Goal: Task Accomplishment & Management: Complete application form

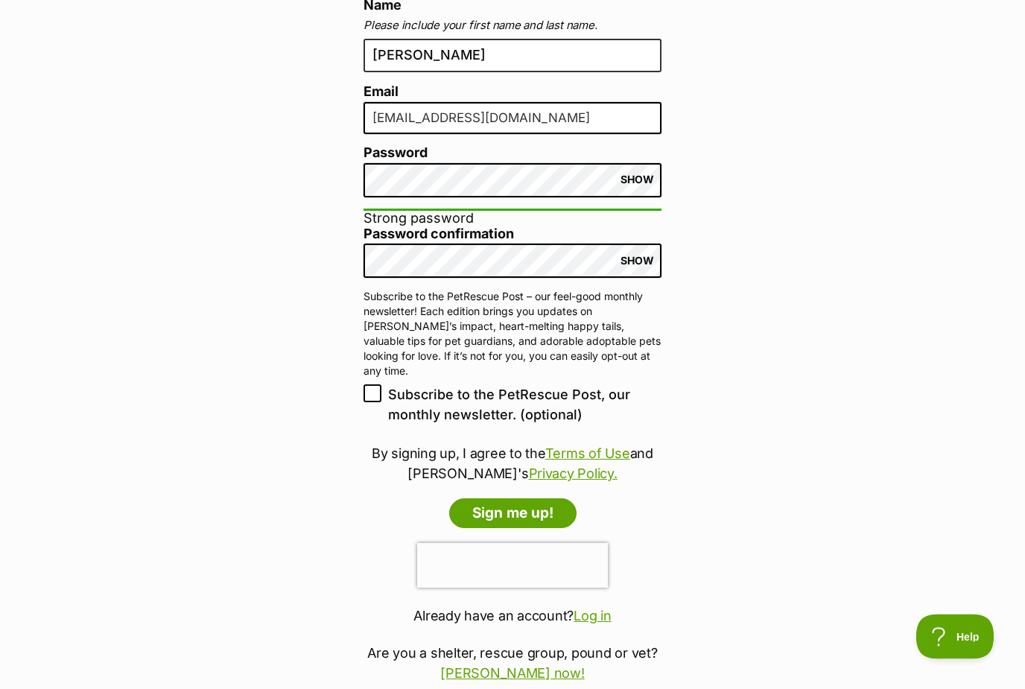
scroll to position [455, 0]
click at [528, 507] on input "Sign me up!" at bounding box center [512, 514] width 127 height 30
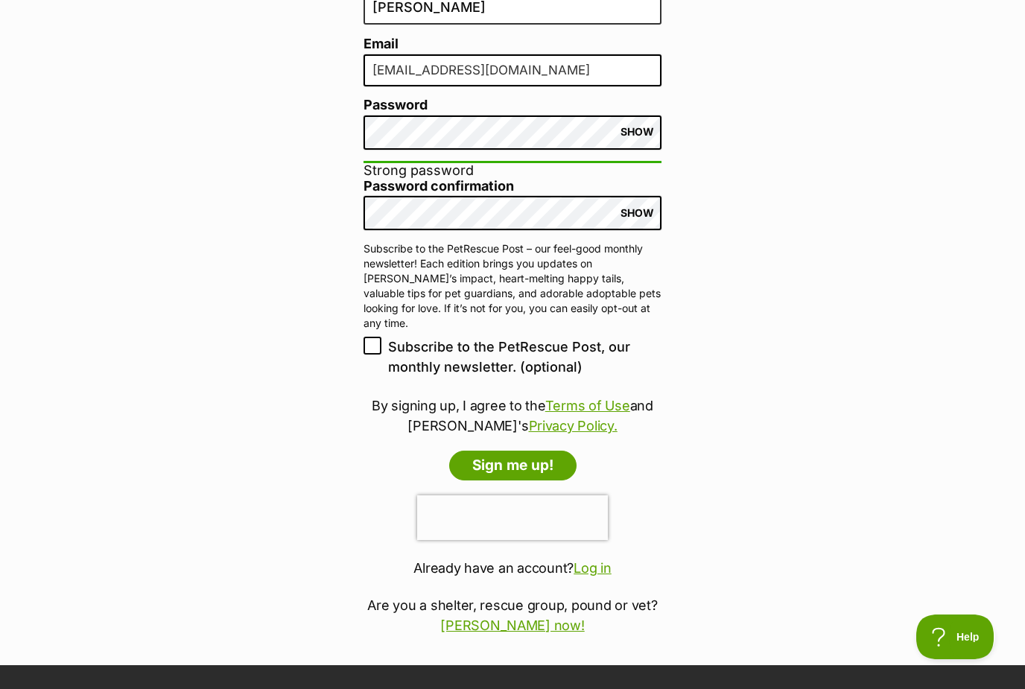
click at [534, 72] on input "inyanje.k@yahoo.com" at bounding box center [513, 70] width 298 height 33
click at [462, 64] on input "inyanje.k@yahoo.com" at bounding box center [513, 70] width 298 height 33
click at [461, 64] on input "inyanje.k@yahoo.com" at bounding box center [513, 70] width 298 height 33
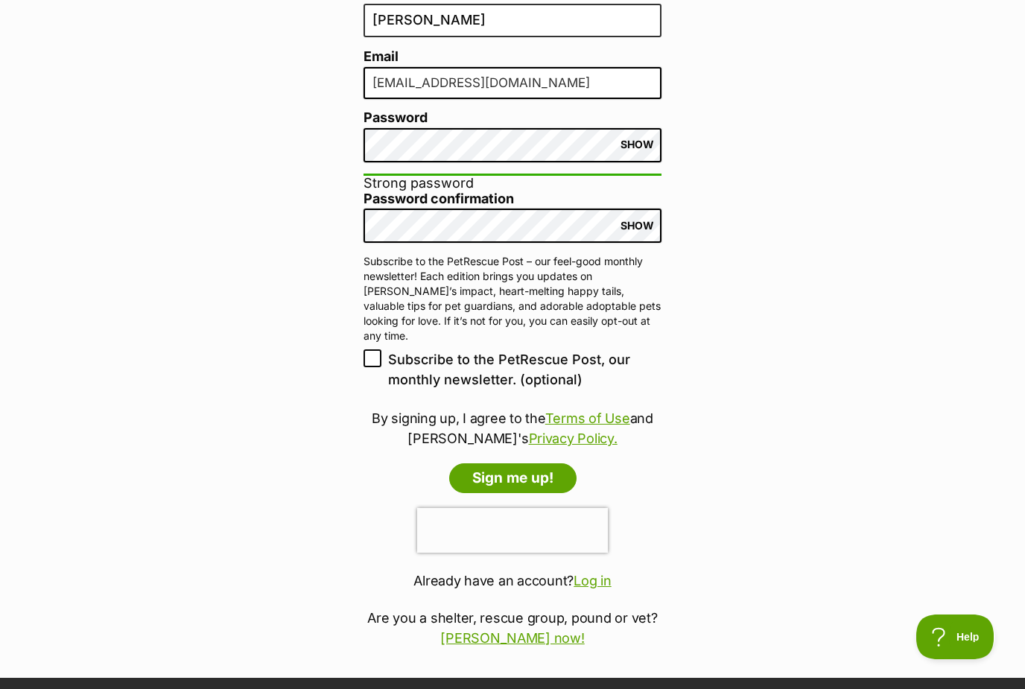
scroll to position [489, 0]
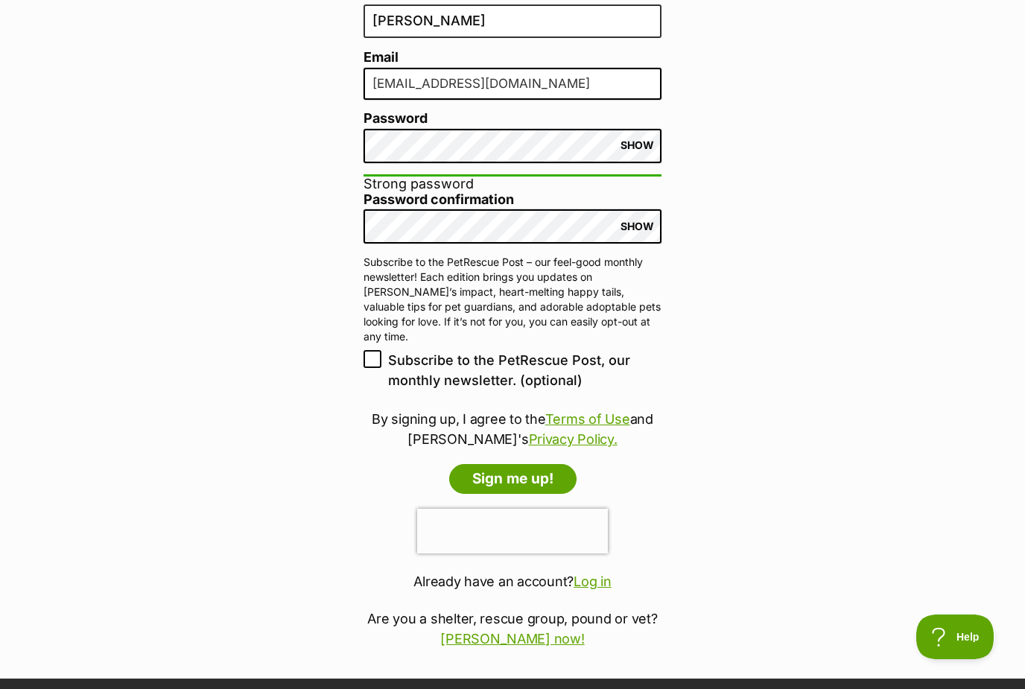
type input "inyanje.k@outlook.com"
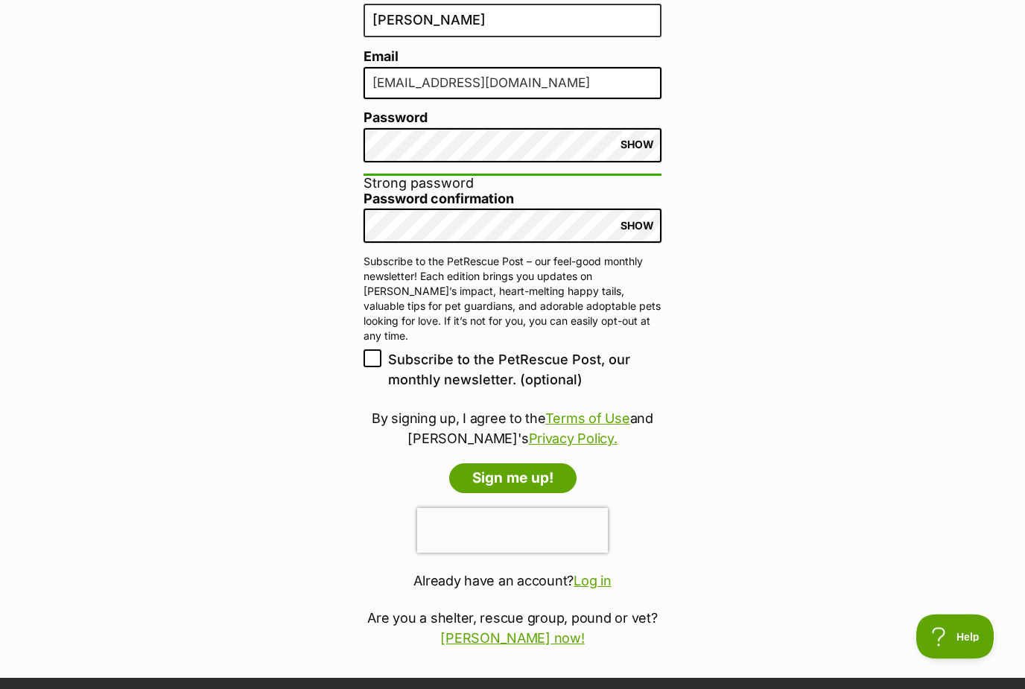
click at [544, 465] on input "Sign me up!" at bounding box center [512, 479] width 127 height 30
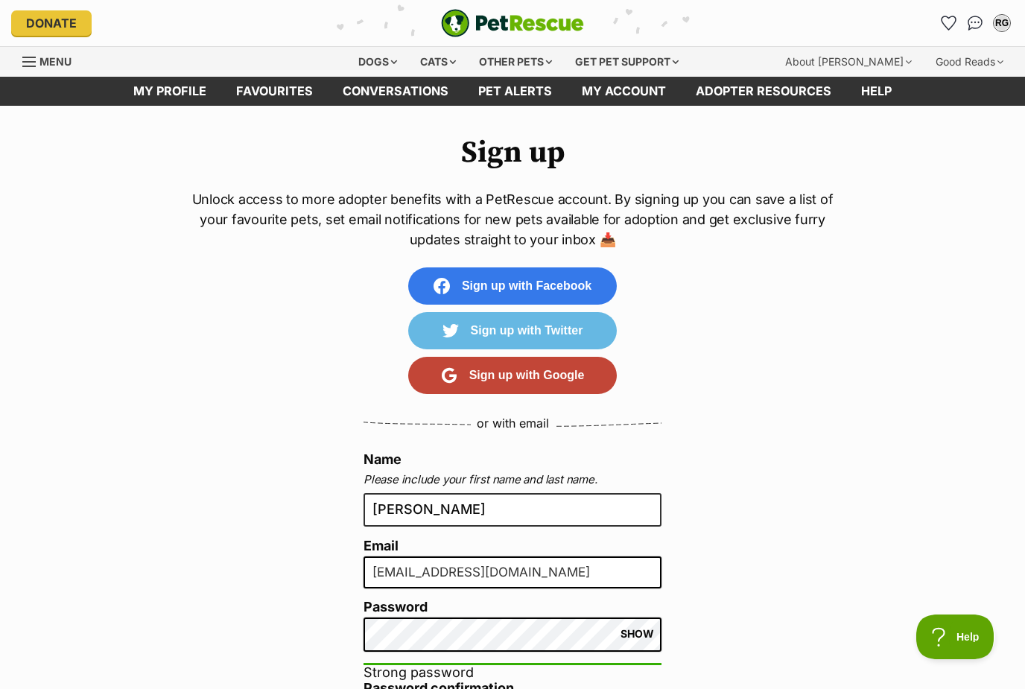
scroll to position [537, 0]
